Goal: Task Accomplishment & Management: Use online tool/utility

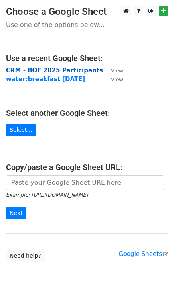
click at [44, 67] on strong "CRM - BOF 2025 Participants" at bounding box center [54, 70] width 97 height 7
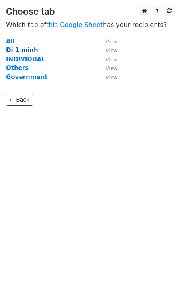
click at [18, 49] on strong "Đi 1 mình" at bounding box center [22, 50] width 32 height 7
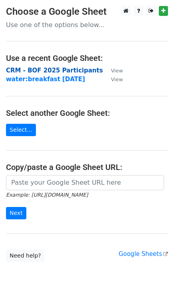
click at [32, 67] on strong "CRM - BOF 2025 Participants" at bounding box center [54, 70] width 97 height 7
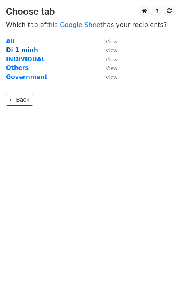
click at [20, 48] on strong "Đi 1 mình" at bounding box center [22, 50] width 32 height 7
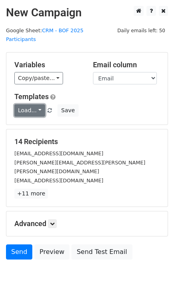
click at [38, 104] on link "Load..." at bounding box center [29, 110] width 31 height 12
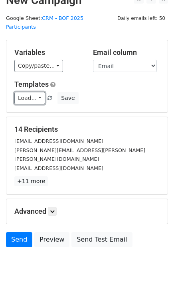
scroll to position [24, 0]
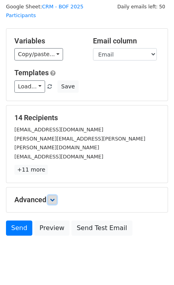
click at [51, 196] on link at bounding box center [52, 200] width 9 height 9
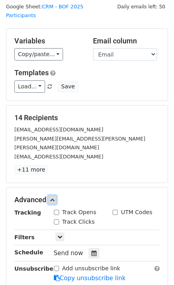
click at [52, 196] on link at bounding box center [52, 200] width 9 height 9
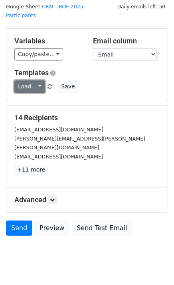
click at [30, 80] on link "Load..." at bounding box center [29, 86] width 31 height 12
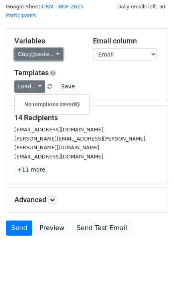
click at [47, 48] on link "Copy/paste..." at bounding box center [38, 54] width 49 height 12
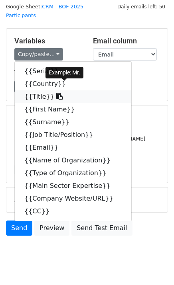
click at [31, 90] on link "{{Title}}" at bounding box center [73, 96] width 116 height 13
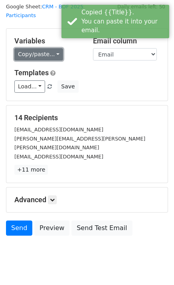
click at [36, 49] on link "Copy/paste..." at bounding box center [38, 54] width 49 height 12
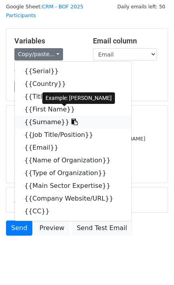
click at [41, 116] on link "{{Surname}}" at bounding box center [73, 122] width 116 height 13
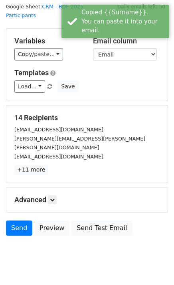
scroll to position [0, 0]
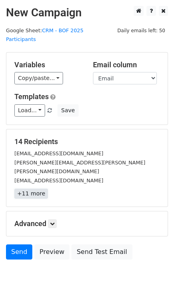
click at [29, 189] on link "+11 more" at bounding box center [30, 194] width 33 height 10
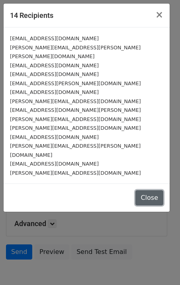
click at [153, 190] on button "Close" at bounding box center [149, 197] width 28 height 15
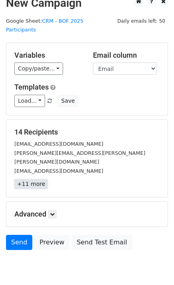
scroll to position [24, 0]
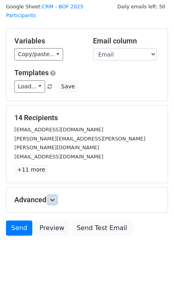
click at [55, 198] on icon at bounding box center [52, 200] width 5 height 5
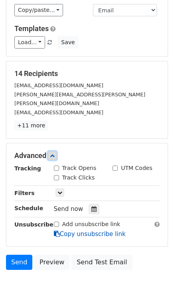
scroll to position [102, 0]
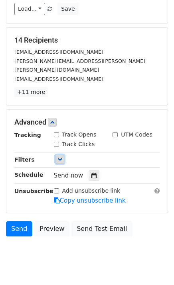
click at [63, 155] on link at bounding box center [59, 159] width 9 height 9
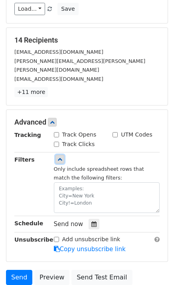
click at [63, 155] on link at bounding box center [59, 159] width 9 height 9
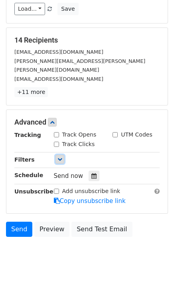
click at [63, 155] on link at bounding box center [59, 159] width 9 height 9
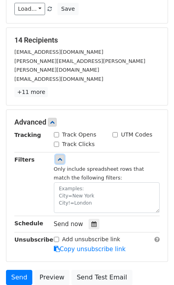
click at [63, 155] on link at bounding box center [59, 159] width 9 height 9
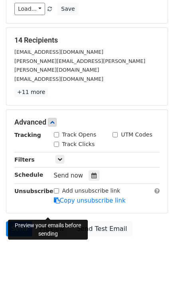
click at [35, 221] on link "Preview" at bounding box center [51, 228] width 35 height 15
click at [26, 221] on link "Send" at bounding box center [19, 228] width 26 height 15
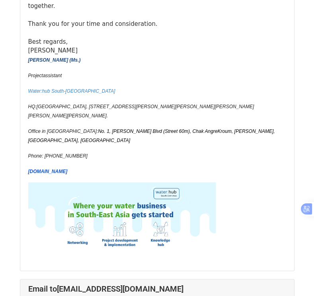
scroll to position [6691, 0]
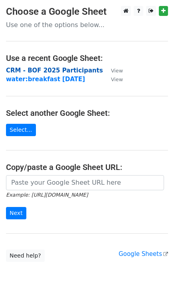
click at [59, 69] on strong "CRM - BOF 2025 Participants" at bounding box center [54, 70] width 97 height 7
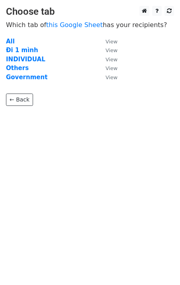
click at [27, 50] on strong "Đi 1 mình" at bounding box center [22, 50] width 32 height 7
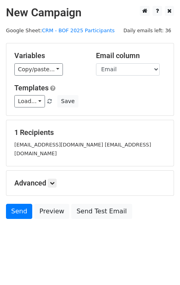
click at [107, 142] on small "[EMAIL_ADDRESS][DOMAIN_NAME] [EMAIL_ADDRESS][DOMAIN_NAME]" at bounding box center [82, 149] width 137 height 15
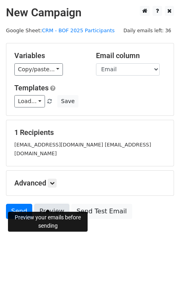
click at [58, 204] on link "Preview" at bounding box center [51, 211] width 35 height 15
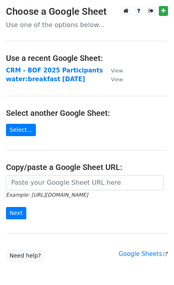
click at [62, 94] on main "Choose a Google Sheet Use one of the options below... Use a recent Google Sheet…" at bounding box center [87, 134] width 174 height 256
click at [67, 72] on strong "CRM - BOF 2025 Participants" at bounding box center [54, 70] width 97 height 7
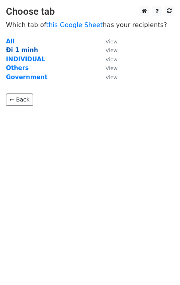
click at [13, 48] on strong "Đi 1 mình" at bounding box center [22, 50] width 32 height 7
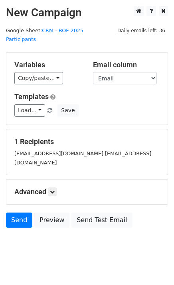
click at [46, 153] on small "[EMAIL_ADDRESS][DOMAIN_NAME] [EMAIL_ADDRESS][DOMAIN_NAME]" at bounding box center [82, 158] width 137 height 15
click at [35, 149] on div "[EMAIL_ADDRESS][DOMAIN_NAME] [EMAIL_ADDRESS][DOMAIN_NAME]" at bounding box center [86, 158] width 157 height 18
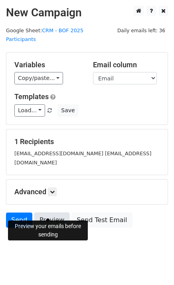
click at [46, 213] on link "Preview" at bounding box center [51, 220] width 35 height 15
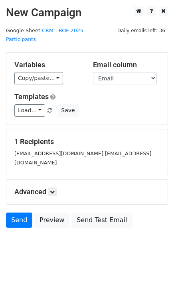
click at [126, 160] on div "1 Recipients [EMAIL_ADDRESS][DOMAIN_NAME] [EMAIL_ADDRESS][DOMAIN_NAME]" at bounding box center [86, 152] width 161 height 46
click at [23, 213] on link "Send" at bounding box center [19, 220] width 26 height 15
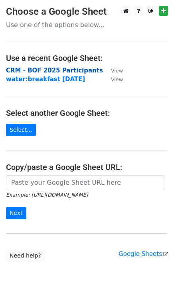
click at [64, 67] on strong "CRM - BOF 2025 Participants" at bounding box center [54, 70] width 97 height 7
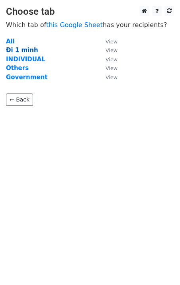
click at [30, 50] on strong "Đi 1 mình" at bounding box center [22, 50] width 32 height 7
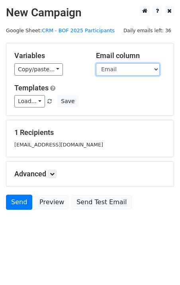
click at [139, 71] on select "Serial Country Title First Name Surname Job Title/Position Email Name of Organi…" at bounding box center [128, 69] width 64 height 12
select select "CC"
click at [96, 63] on select "Serial Country Title First Name Surname Job Title/Position Email Name of Organi…" at bounding box center [128, 69] width 64 height 12
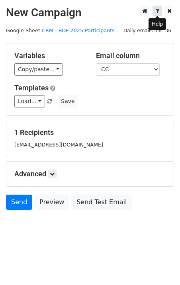
click at [157, 14] on icon at bounding box center [157, 11] width 3 height 6
click at [51, 178] on link at bounding box center [52, 174] width 9 height 9
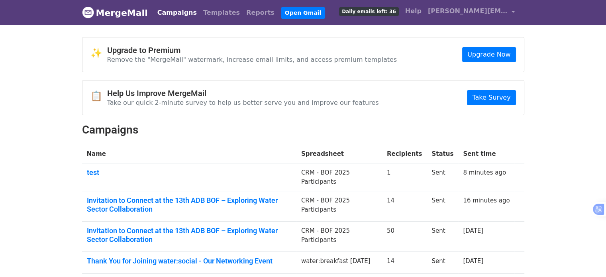
click at [112, 11] on link "MergeMail" at bounding box center [115, 12] width 66 height 17
click at [200, 17] on link "Templates" at bounding box center [221, 13] width 43 height 16
click at [455, 9] on span "huynh.diep@watersolutionssea.com" at bounding box center [468, 11] width 80 height 10
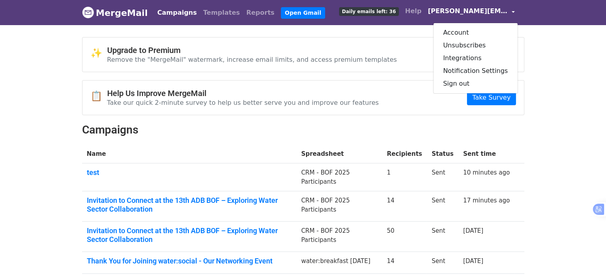
click at [113, 11] on link "MergeMail" at bounding box center [115, 12] width 66 height 17
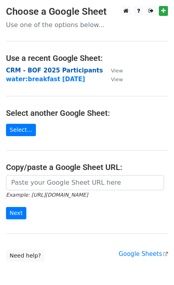
click at [46, 69] on strong "CRM - BOF 2025 Participants" at bounding box center [54, 70] width 97 height 7
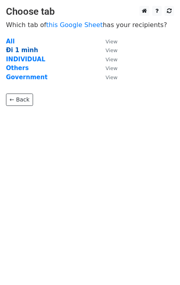
click at [29, 47] on strong "Đi 1 mình" at bounding box center [22, 50] width 32 height 7
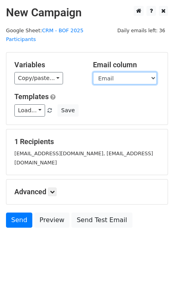
click at [118, 72] on select "Serial Country Title First Name Surname Job Title/Position Email Name of Organi…" at bounding box center [125, 78] width 64 height 12
click at [93, 72] on select "Serial Country Title First Name Surname Job Title/Position Email Name of Organi…" at bounding box center [125, 78] width 64 height 12
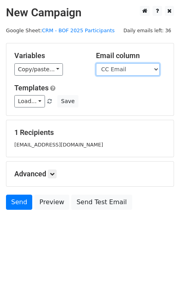
click at [123, 70] on select "Serial Country Title First Name Surname Job Title/Position Email Name of Organi…" at bounding box center [128, 69] width 64 height 12
select select "Email"
click at [96, 63] on select "Serial Country Title First Name Surname Job Title/Position Email Name of Organi…" at bounding box center [128, 69] width 64 height 12
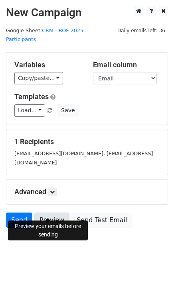
click at [48, 213] on link "Preview" at bounding box center [51, 220] width 35 height 15
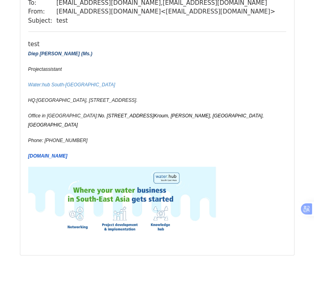
scroll to position [118, 0]
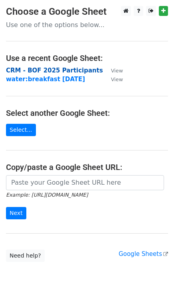
click at [49, 67] on strong "CRM - BOF 2025 Participants" at bounding box center [54, 70] width 97 height 7
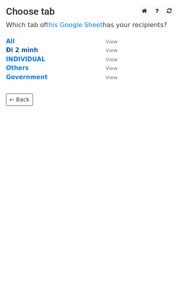
click at [13, 50] on strong "Đi 2 mình" at bounding box center [22, 50] width 32 height 7
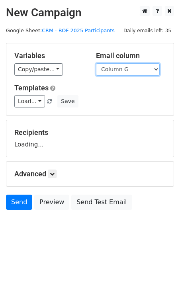
click at [131, 70] on select "Column A Column B Column C Column D Column E Column F Column G Column H Column …" at bounding box center [128, 69] width 64 height 12
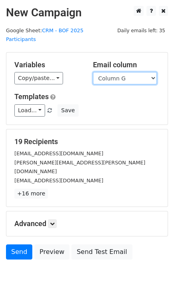
click at [121, 72] on select "Column A Column B Column C Column D Column E Column F Column G Column H Column …" at bounding box center [125, 78] width 64 height 12
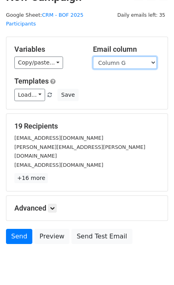
scroll to position [24, 0]
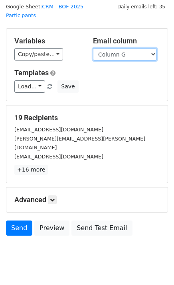
click at [112, 48] on select "Column A Column B Column C Column D Column E Column F Column G Column H Column …" at bounding box center [125, 54] width 64 height 12
click at [121, 48] on select "Column A Column B Column C Column D Column E Column F Column G Column H Column …" at bounding box center [125, 54] width 64 height 12
click at [129, 48] on select "Column A Column B Column C Column D Column E Column F Column G Column H Column …" at bounding box center [125, 54] width 64 height 12
select select "Column H"
click at [93, 48] on select "Column A Column B Column C Column D Column E Column F Column G Column H Column …" at bounding box center [125, 54] width 64 height 12
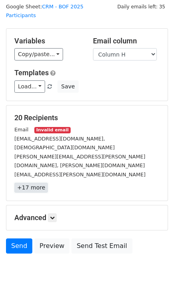
click at [33, 183] on link "+17 more" at bounding box center [30, 188] width 33 height 10
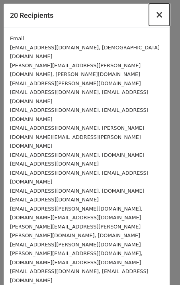
click at [158, 13] on span "×" at bounding box center [159, 14] width 8 height 11
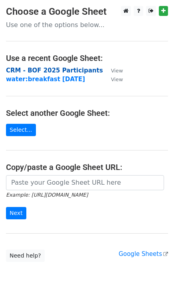
click at [54, 68] on strong "CRM - BOF 2025 Participants" at bounding box center [54, 70] width 97 height 7
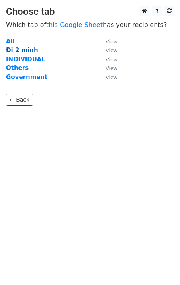
click at [27, 48] on strong "Đi 2 mình" at bounding box center [22, 50] width 32 height 7
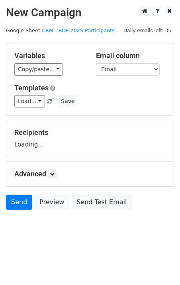
click at [117, 70] on select "Serial Country Title First Name Surname Email Title 2 First Name 2 Surname 2 Na…" at bounding box center [128, 69] width 64 height 12
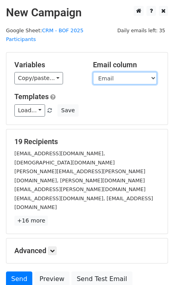
click at [117, 72] on select "Serial Country Title First Name Surname Email Title 2 First Name 2 Surname 2 Na…" at bounding box center [125, 78] width 64 height 12
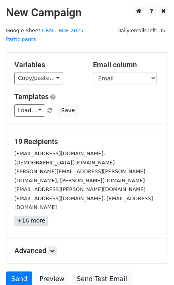
click at [34, 216] on link "+16 more" at bounding box center [30, 221] width 33 height 10
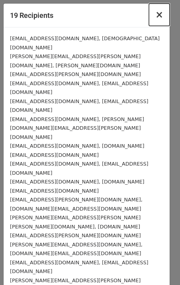
click at [162, 15] on span "×" at bounding box center [159, 14] width 8 height 11
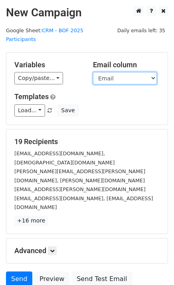
click at [125, 72] on select "Serial Country Title First Name Surname Email Title 2 First Name 2 Surname 2 Na…" at bounding box center [125, 78] width 64 height 12
click at [93, 72] on select "Serial Country Title First Name Surname Email Title 2 First Name 2 Surname 2 Na…" at bounding box center [125, 78] width 64 height 12
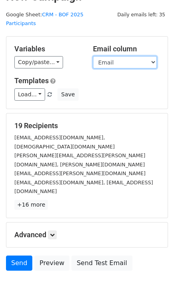
scroll to position [24, 0]
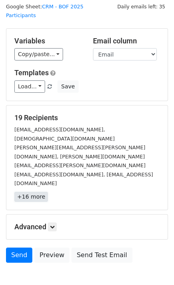
click at [31, 192] on link "+16 more" at bounding box center [30, 197] width 33 height 10
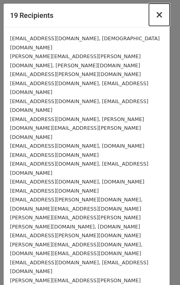
click at [161, 16] on span "×" at bounding box center [159, 14] width 8 height 11
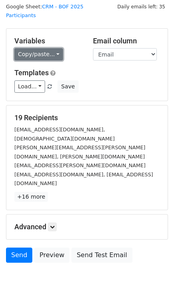
click at [45, 48] on link "Copy/paste..." at bounding box center [38, 54] width 49 height 12
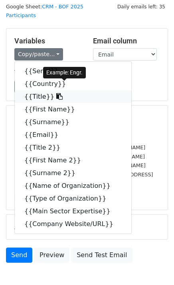
click at [38, 90] on link "{{Title}}" at bounding box center [73, 96] width 116 height 13
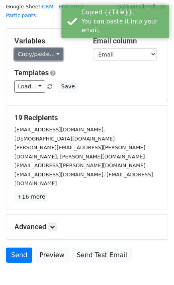
click at [42, 48] on link "Copy/paste..." at bounding box center [38, 54] width 49 height 12
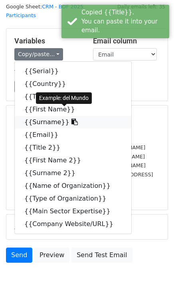
click at [48, 116] on link "{{Surname}}" at bounding box center [73, 122] width 116 height 13
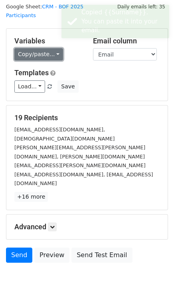
click at [30, 49] on link "Copy/paste..." at bounding box center [38, 54] width 49 height 12
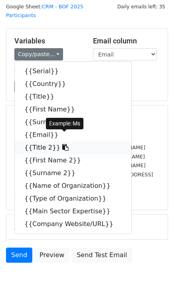
click at [44, 141] on link "{{Title 2}}" at bounding box center [73, 147] width 116 height 13
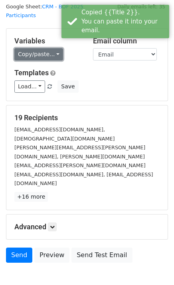
click at [43, 48] on link "Copy/paste..." at bounding box center [38, 54] width 49 height 12
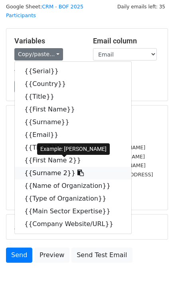
click at [35, 167] on link "{{Surname 2}}" at bounding box center [73, 173] width 116 height 13
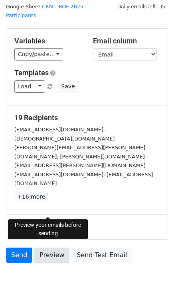
click at [49, 248] on link "Preview" at bounding box center [51, 255] width 35 height 15
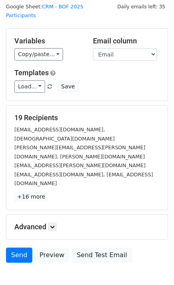
click at [15, 157] on div "19 Recipients jhon.mundo@acciona.com, Irish.tongohan@acciona.com philip.balingi…" at bounding box center [86, 158] width 161 height 104
click at [25, 248] on link "Send" at bounding box center [19, 255] width 26 height 15
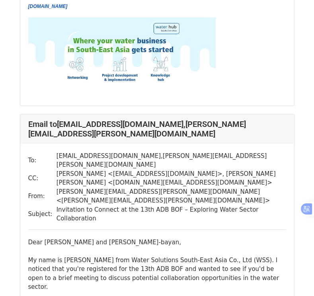
scroll to position [2350, 0]
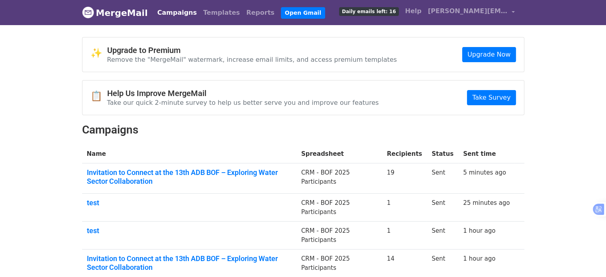
scroll to position [80, 0]
